Goal: Task Accomplishment & Management: Use online tool/utility

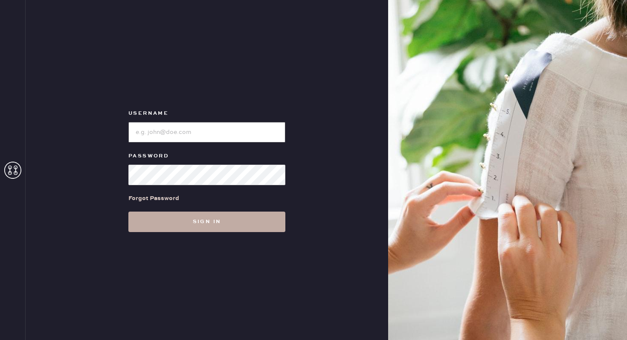
type input "sezanesanfrancisco"
click at [212, 226] on button "Sign in" at bounding box center [206, 222] width 157 height 20
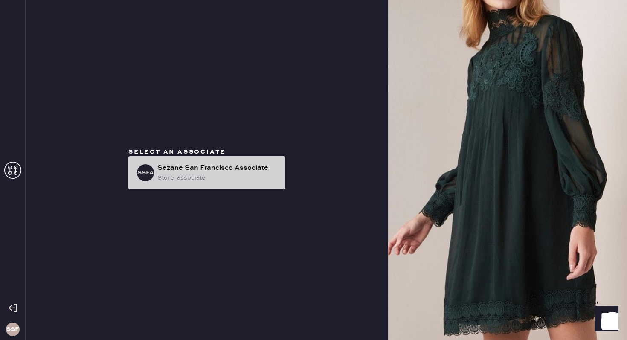
click at [194, 180] on div "store_associate" at bounding box center [217, 177] width 121 height 9
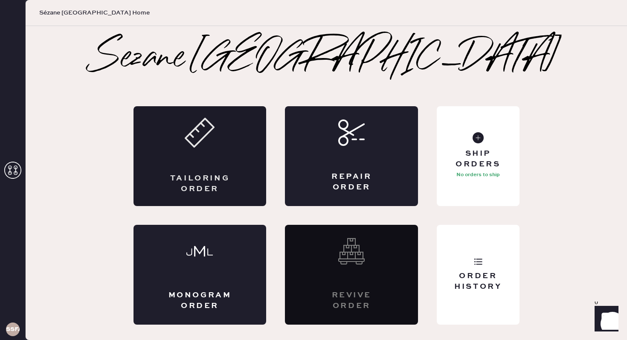
drag, startPoint x: 201, startPoint y: 115, endPoint x: 195, endPoint y: 114, distance: 5.8
click at [197, 115] on div "Tailoring Order" at bounding box center [200, 156] width 133 height 100
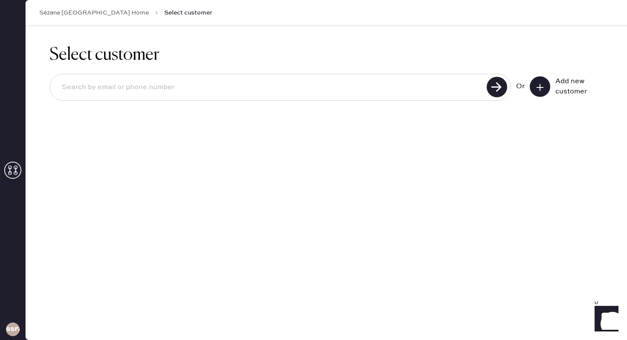
click at [349, 96] on input at bounding box center [269, 88] width 429 height 20
type input "[EMAIL_ADDRESS][DOMAIN_NAME]"
click at [143, 85] on input "[EMAIL_ADDRESS][DOMAIN_NAME]" at bounding box center [269, 88] width 429 height 20
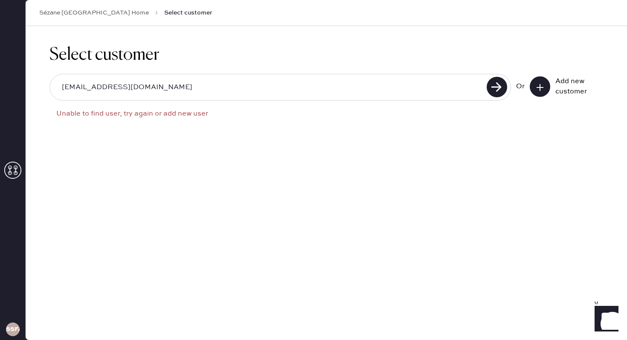
click at [541, 92] on button at bounding box center [540, 86] width 20 height 20
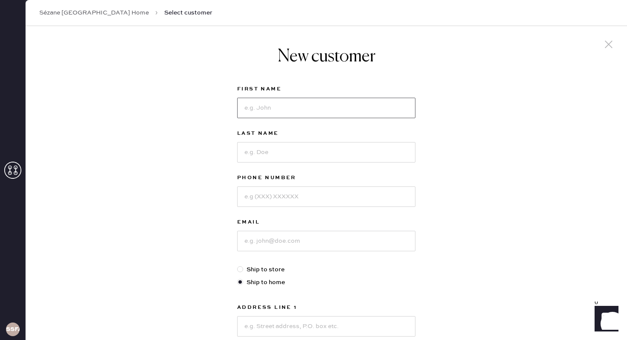
click at [283, 104] on input at bounding box center [326, 108] width 178 height 20
type input "[PERSON_NAME]"
click at [263, 152] on input at bounding box center [326, 152] width 178 height 20
type input "[PERSON_NAME]"
click at [262, 195] on input at bounding box center [326, 196] width 178 height 20
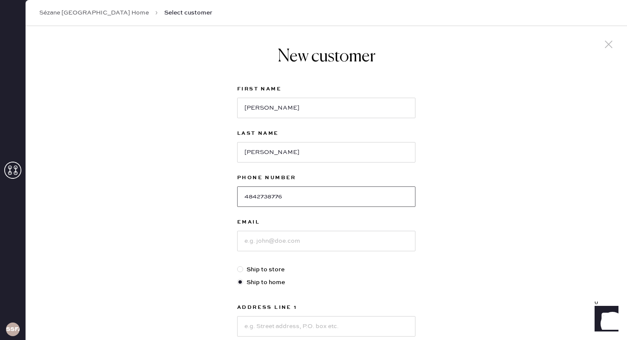
type input "4842738776"
click at [273, 247] on input at bounding box center [326, 241] width 178 height 20
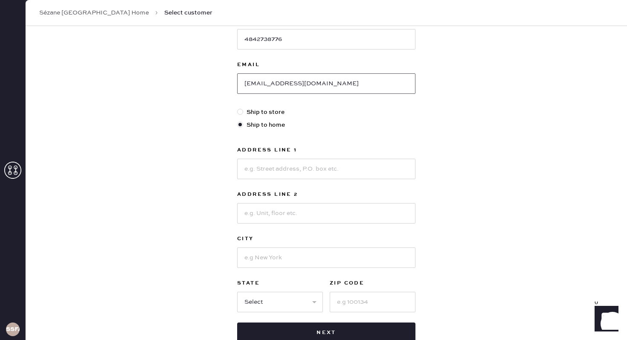
scroll to position [158, 0]
type input "[EMAIL_ADDRESS][DOMAIN_NAME]"
click at [276, 168] on input at bounding box center [326, 168] width 178 height 20
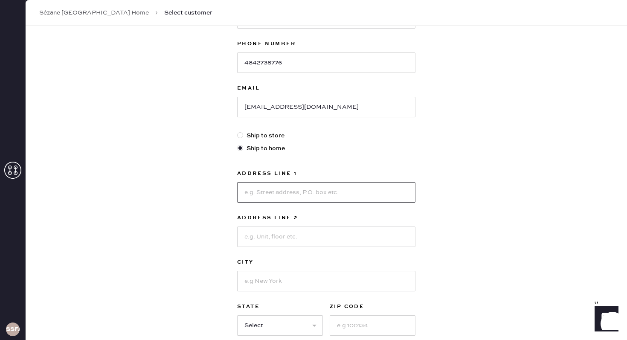
scroll to position [140, 0]
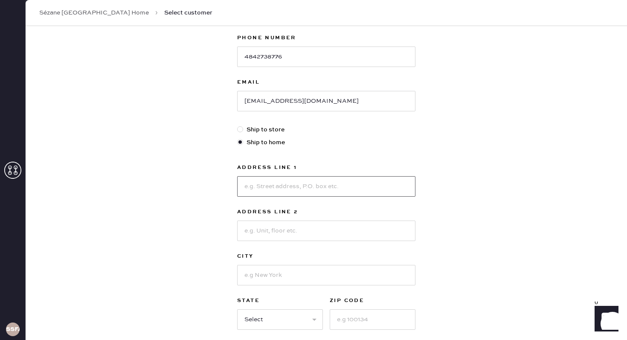
click at [261, 189] on input at bounding box center [326, 186] width 178 height 20
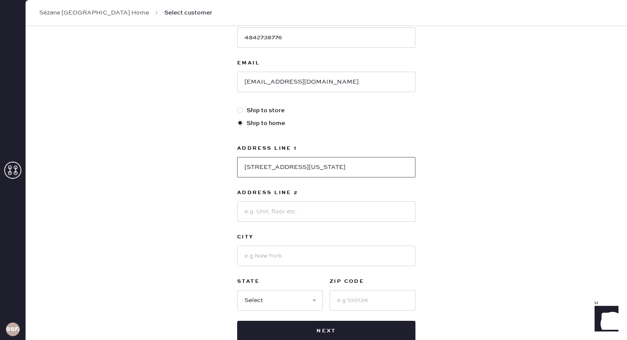
scroll to position [166, 0]
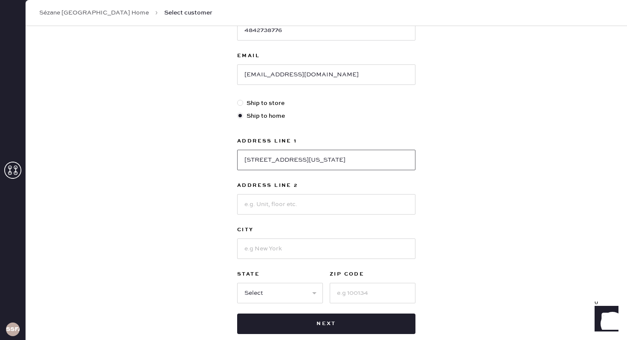
type input "[STREET_ADDRESS][US_STATE]"
click at [274, 207] on input at bounding box center [326, 204] width 178 height 20
click at [259, 245] on input at bounding box center [326, 249] width 178 height 20
type input "[GEOGRAPHIC_DATA]"
select select "CA"
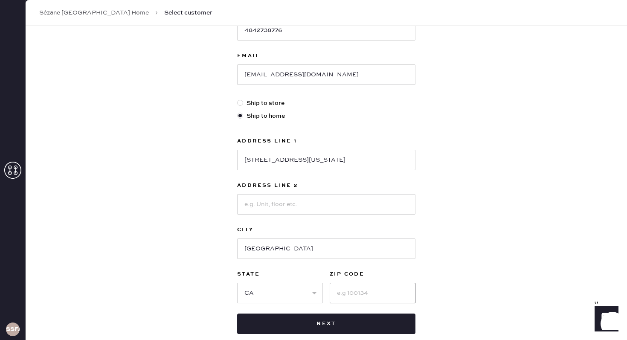
type input "94115"
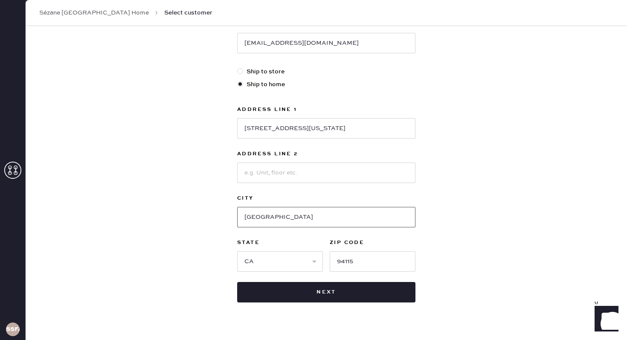
scroll to position [215, 0]
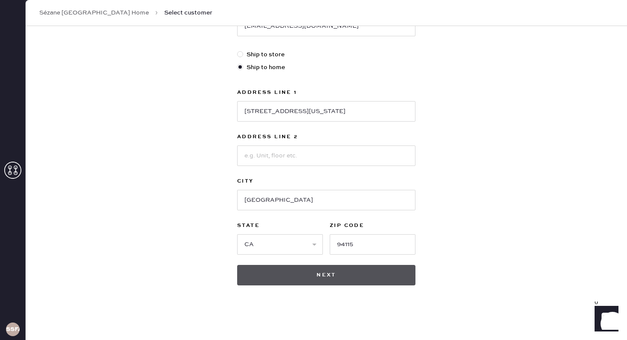
click at [314, 278] on button "Next" at bounding box center [326, 275] width 178 height 20
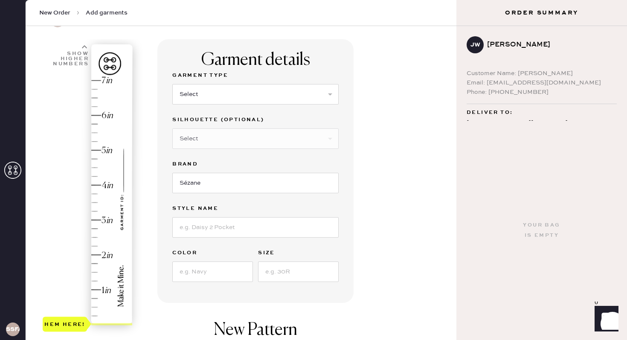
scroll to position [53, 0]
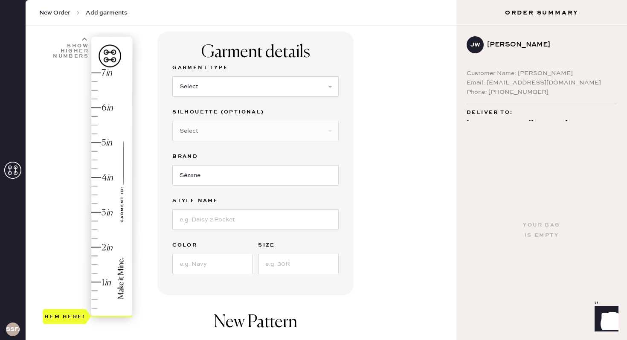
click at [213, 75] on div "Select Basic Skirt Jeans Leggings Pants Pencil Skirt Shorts Basic Sleeved Dress…" at bounding box center [255, 86] width 166 height 22
click at [211, 86] on select "Select Basic Skirt Jeans Leggings Pants Pencil Skirt Shorts Basic Sleeved Dress…" at bounding box center [255, 86] width 166 height 20
select select "4"
click at [172, 76] on select "Select Basic Skirt Jeans Leggings Pants Pencil Skirt Shorts Basic Sleeved Dress…" at bounding box center [255, 86] width 166 height 20
click at [233, 129] on select "Select Joggers Shorts Cropped Flare Boot Cut Straight Skinny Other" at bounding box center [255, 131] width 166 height 20
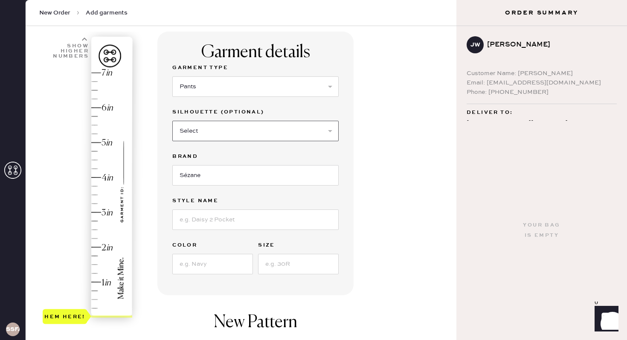
click at [172, 121] on select "Select Joggers Shorts Cropped Flare Boot Cut Straight Skinny Other" at bounding box center [255, 131] width 166 height 20
click at [211, 174] on input "Sézane" at bounding box center [255, 175] width 166 height 20
click at [215, 224] on input at bounding box center [255, 220] width 166 height 20
type input "Theophile"
click at [210, 256] on input at bounding box center [212, 264] width 81 height 20
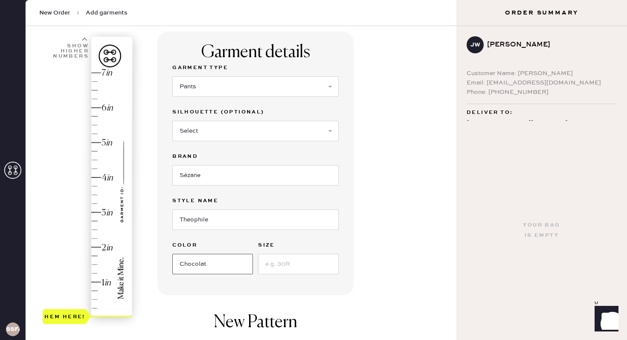
type input "Chocolat"
click at [307, 264] on input at bounding box center [298, 264] width 81 height 20
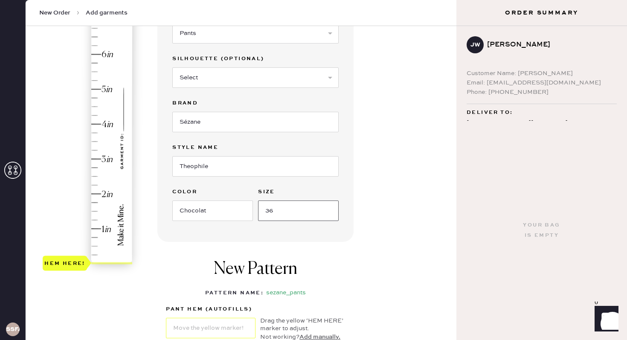
scroll to position [127, 0]
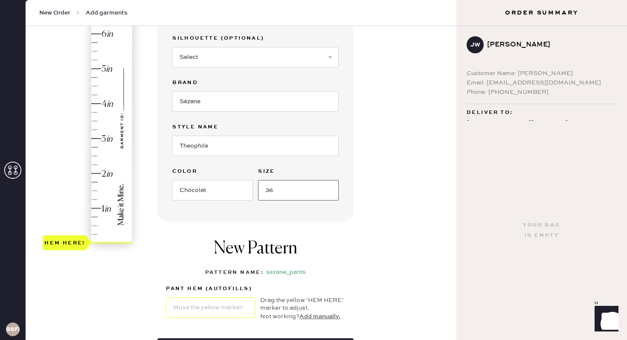
type input "36"
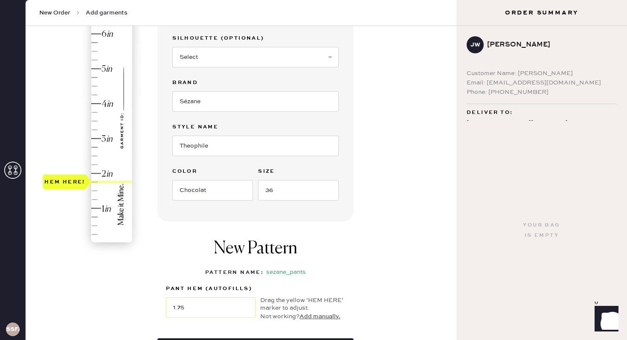
click at [97, 183] on div "Hem here!" at bounding box center [88, 121] width 91 height 252
click at [96, 185] on div "Hem here!" at bounding box center [88, 121] width 91 height 252
type input "1.75"
click at [96, 182] on div "Hem here!" at bounding box center [88, 121] width 91 height 252
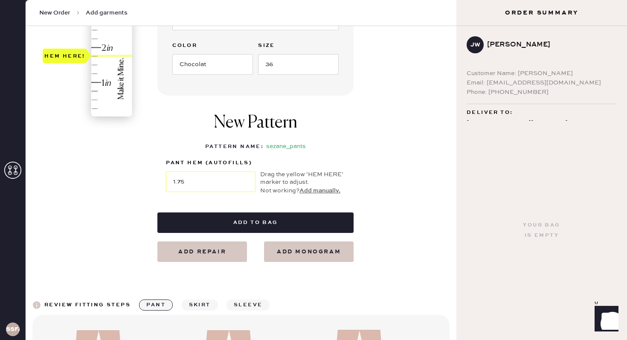
scroll to position [260, 0]
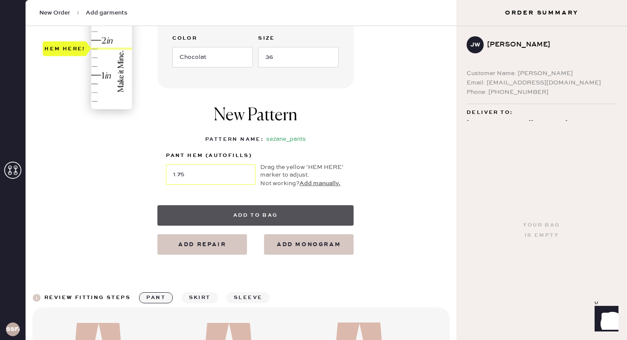
click at [264, 216] on button "Add to bag" at bounding box center [255, 215] width 196 height 20
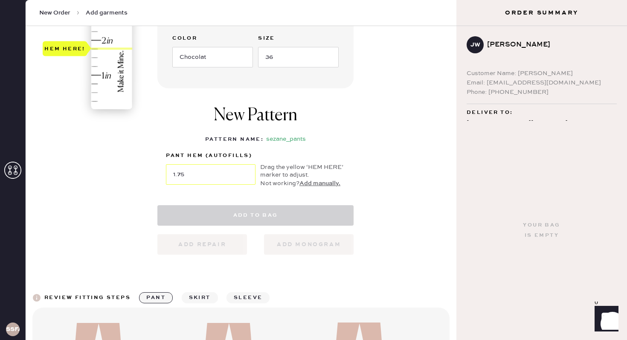
select select
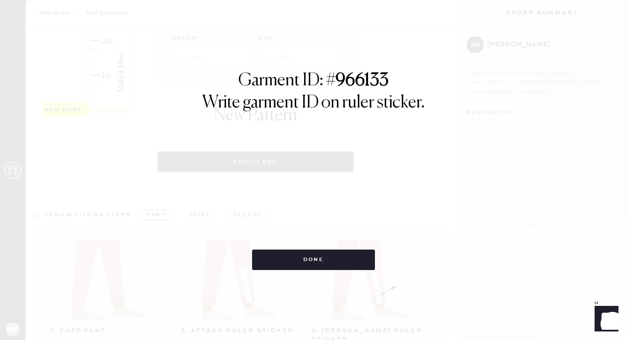
select select "4"
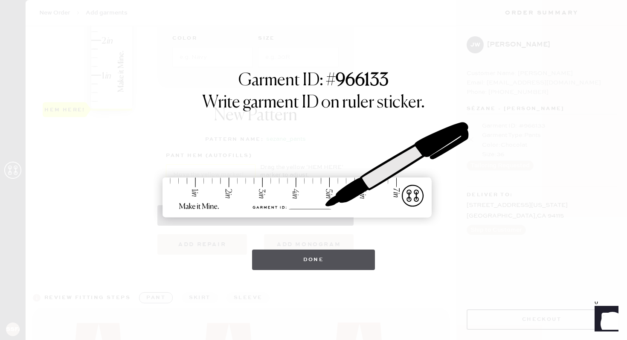
click at [341, 260] on button "Done" at bounding box center [313, 260] width 123 height 20
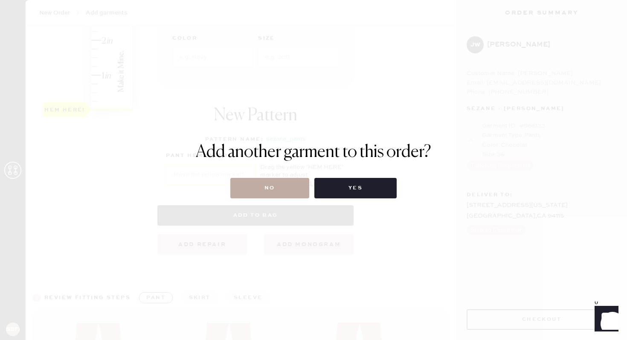
click at [275, 193] on button "No" at bounding box center [269, 188] width 79 height 20
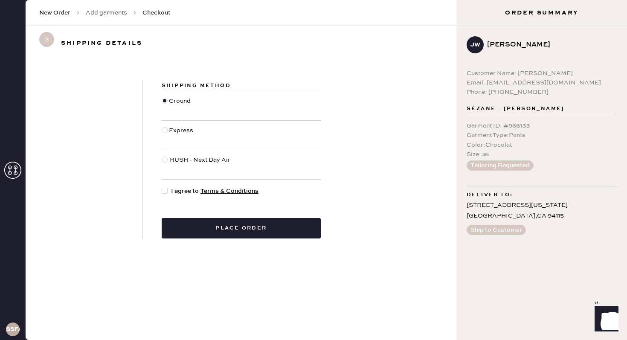
click at [184, 124] on div "Express" at bounding box center [241, 135] width 159 height 29
click at [184, 132] on div "Express" at bounding box center [182, 135] width 26 height 19
click at [162, 126] on input "Express" at bounding box center [162, 126] width 0 height 0
radio input "true"
click at [165, 189] on div at bounding box center [165, 191] width 6 height 6
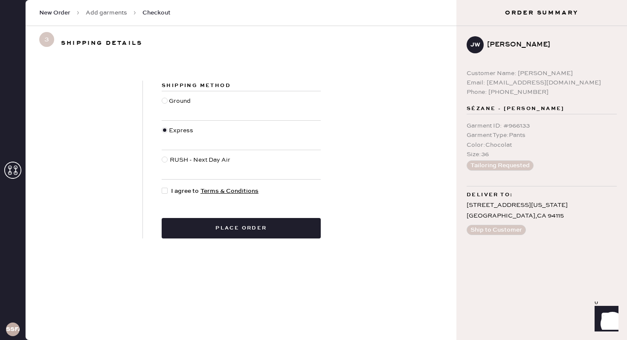
click at [162, 187] on input "I agree to Terms & Conditions" at bounding box center [162, 186] width 0 height 0
checkbox input "true"
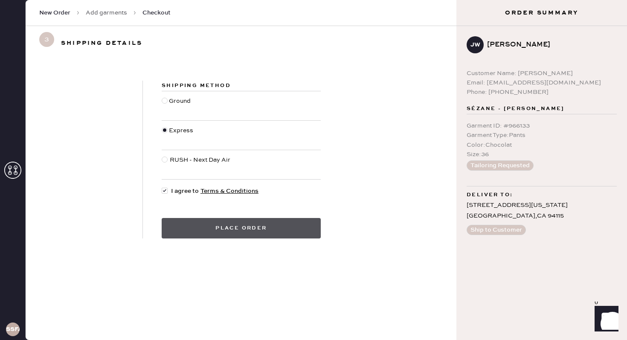
click at [251, 229] on button "Place order" at bounding box center [241, 228] width 159 height 20
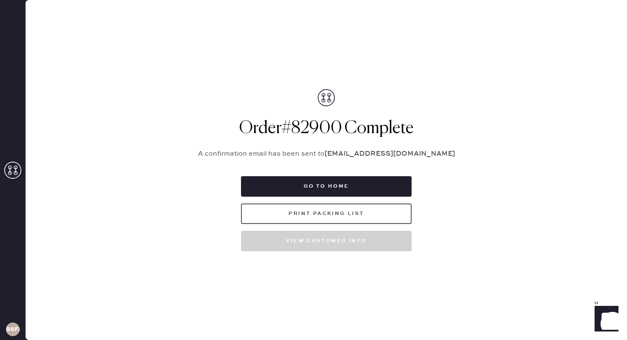
click at [343, 217] on button "Print Packing List" at bounding box center [326, 214] width 171 height 20
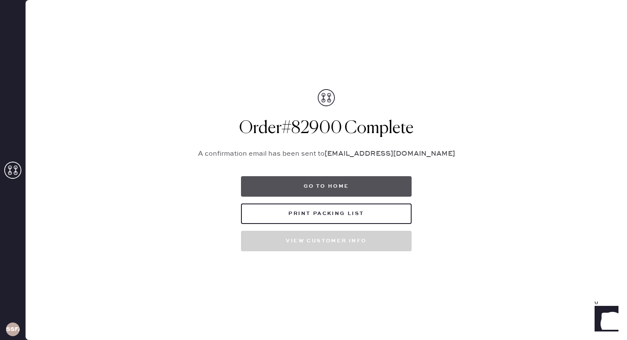
click at [347, 190] on button "Go to home" at bounding box center [326, 186] width 171 height 20
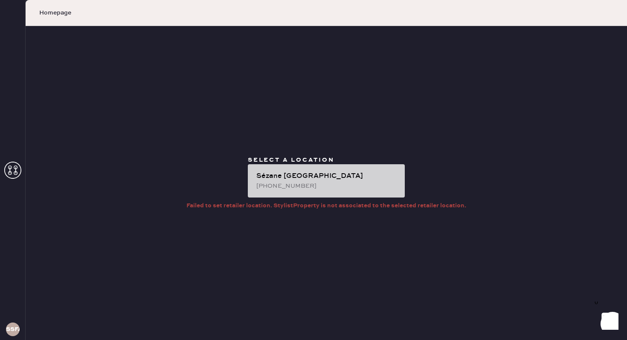
click at [306, 191] on div "[GEOGRAPHIC_DATA] [PHONE_NUMBER]" at bounding box center [326, 180] width 157 height 33
click at [300, 166] on div "[GEOGRAPHIC_DATA] [PHONE_NUMBER]" at bounding box center [326, 180] width 157 height 33
click at [304, 177] on div "Sézane [GEOGRAPHIC_DATA]" at bounding box center [327, 176] width 142 height 10
click at [338, 177] on div "Sézane [GEOGRAPHIC_DATA]" at bounding box center [327, 176] width 142 height 10
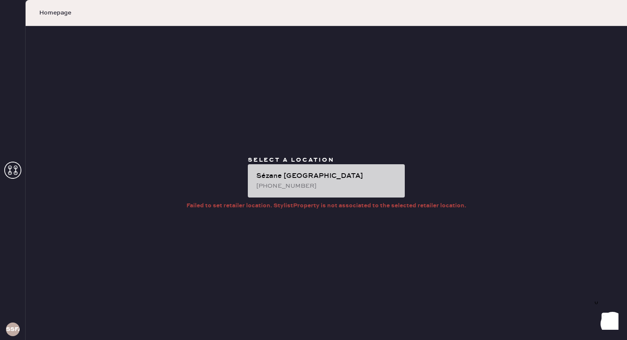
click at [338, 177] on div "Sézane [GEOGRAPHIC_DATA]" at bounding box center [327, 176] width 142 height 10
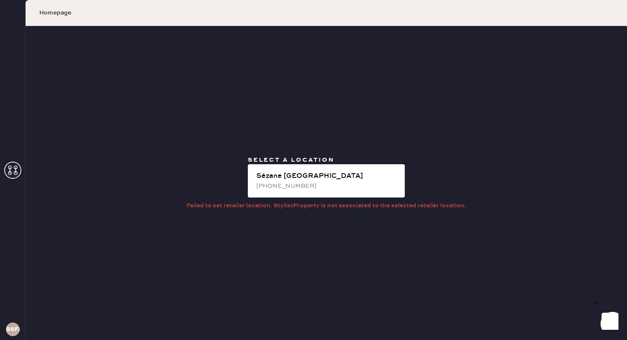
click at [14, 168] on icon at bounding box center [12, 170] width 17 height 17
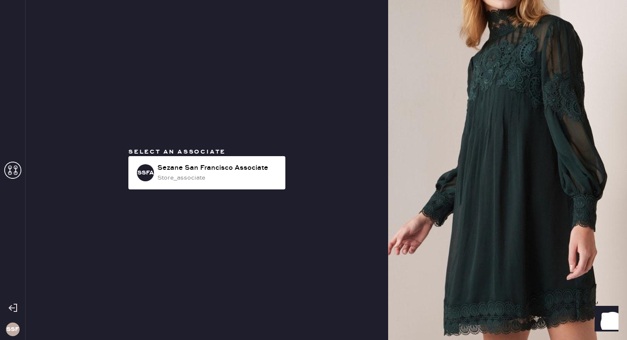
click at [193, 155] on span "Select an associate" at bounding box center [176, 152] width 97 height 8
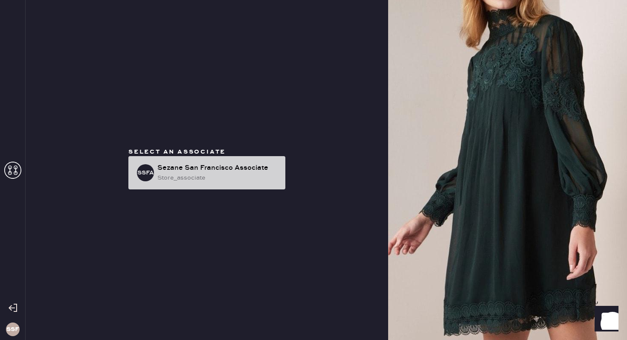
click at [193, 169] on div "Sezane San Francisco Associate" at bounding box center [217, 168] width 121 height 10
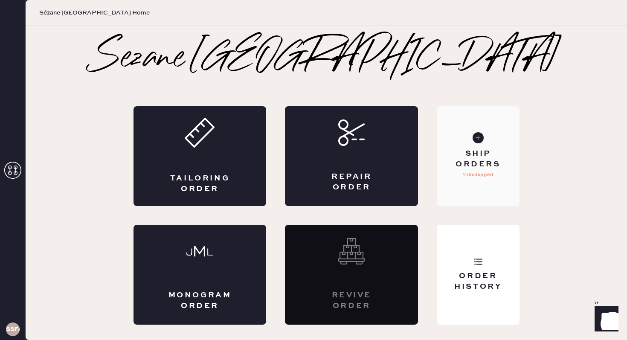
click at [491, 185] on div "Ship Orders 1 Unshipped" at bounding box center [478, 156] width 82 height 100
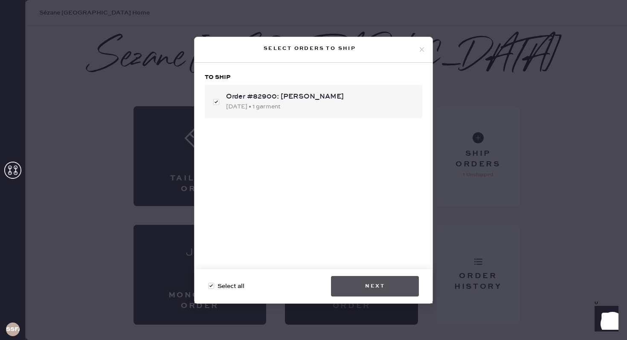
click at [367, 287] on button "Next" at bounding box center [375, 286] width 88 height 20
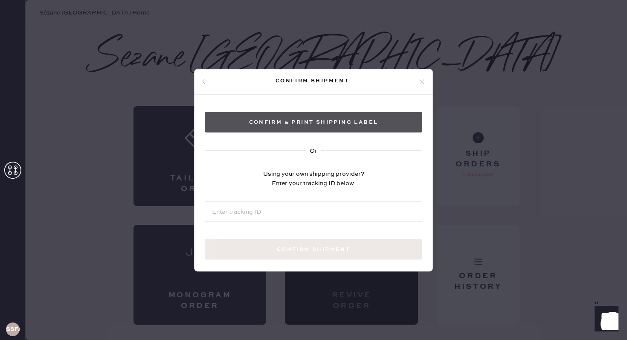
click at [320, 122] on button "Confirm & Print shipping label" at bounding box center [314, 122] width 218 height 20
